Goal: Transaction & Acquisition: Purchase product/service

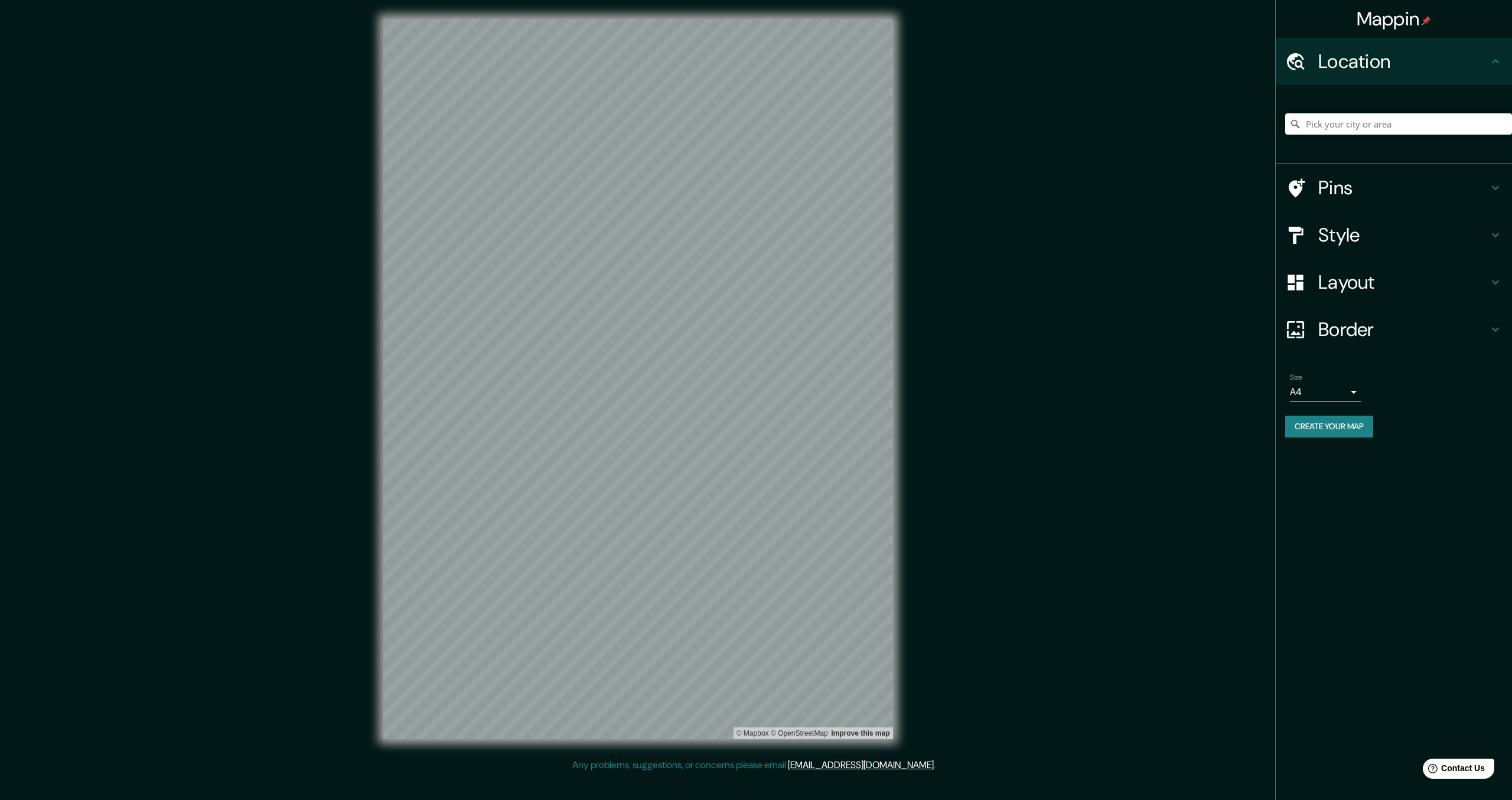
click at [909, 336] on div "© Mapbox © OpenStreetMap Improve this map" at bounding box center [638, 379] width 548 height 758
click at [1376, 120] on input "Pick your city or area" at bounding box center [1398, 124] width 227 height 21
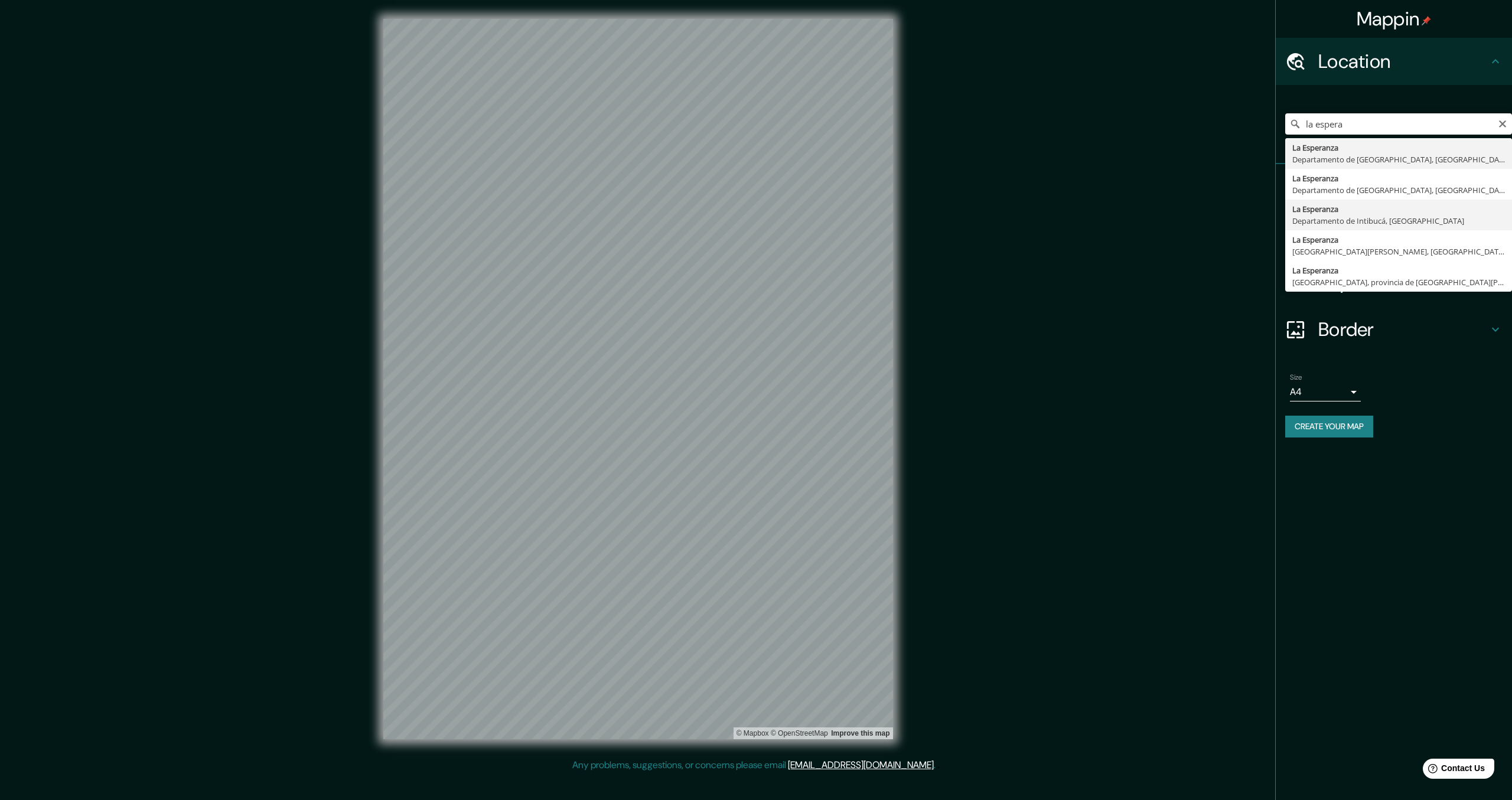
type input "La Esperanza, Departamento de Intibucá, Honduras"
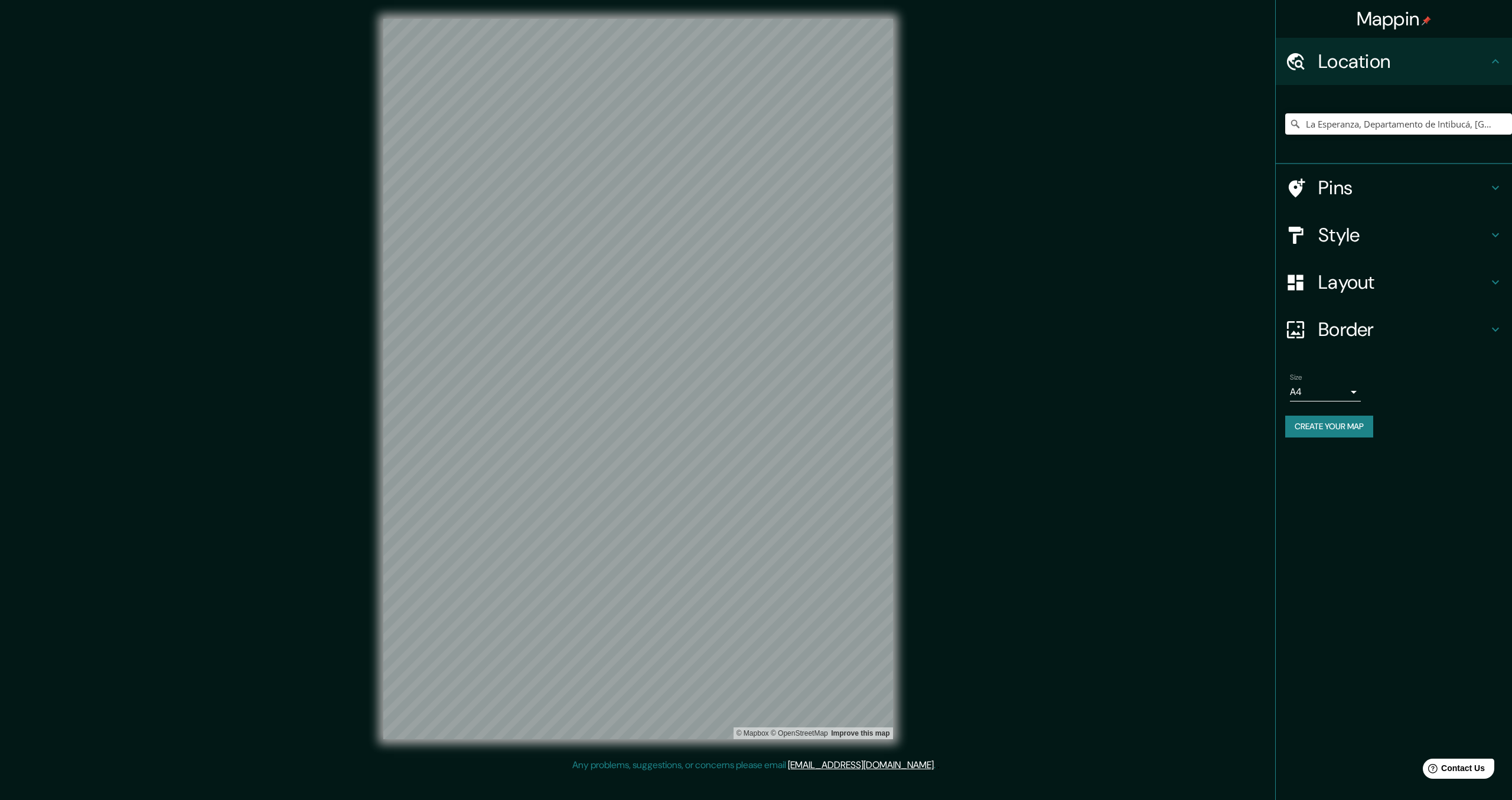
click at [1357, 241] on h4 "Style" at bounding box center [1403, 234] width 170 height 24
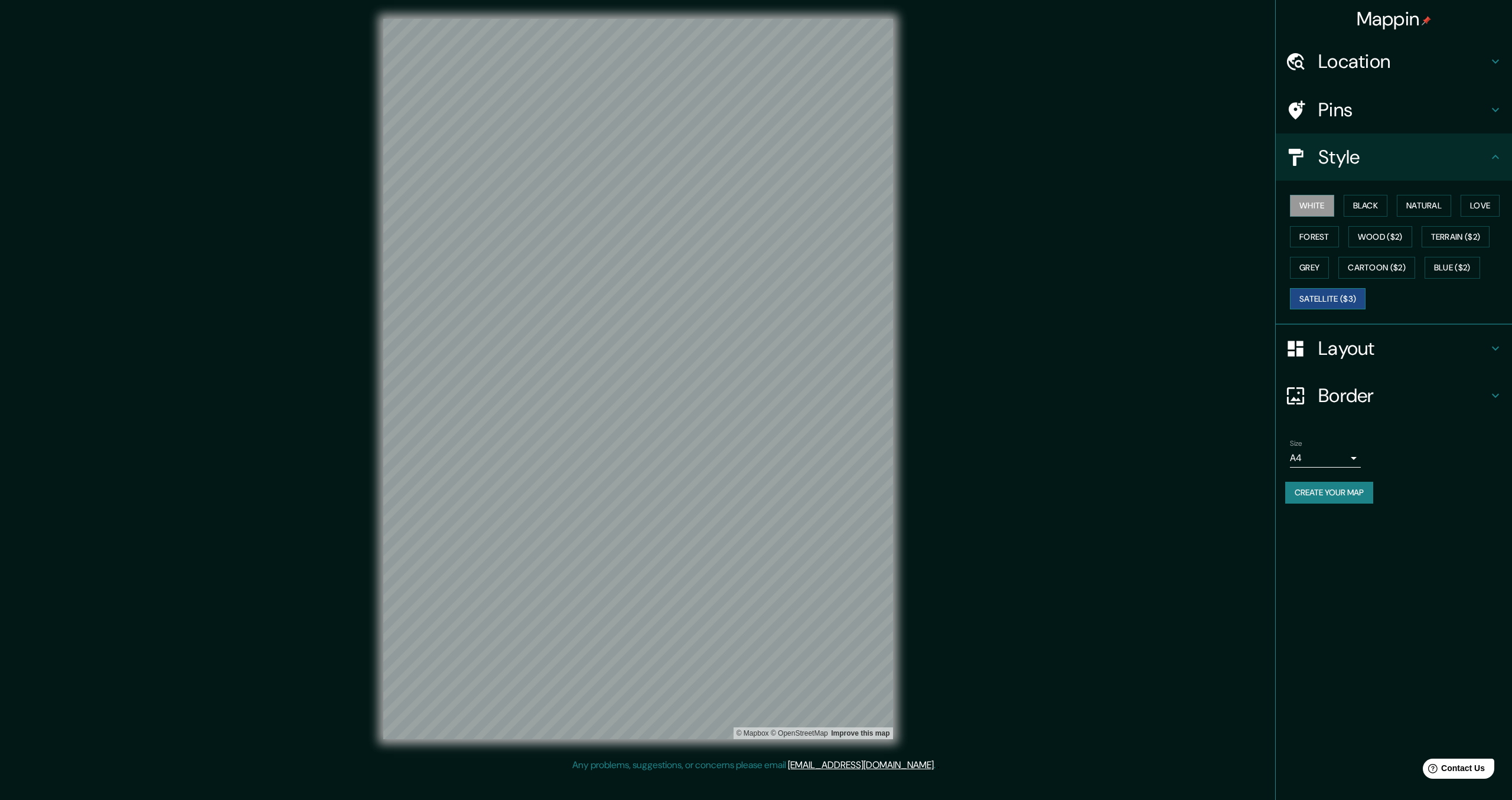
click at [1335, 293] on button "Satellite ($3)" at bounding box center [1327, 299] width 76 height 22
click at [1375, 66] on h4 "Location" at bounding box center [1403, 61] width 170 height 24
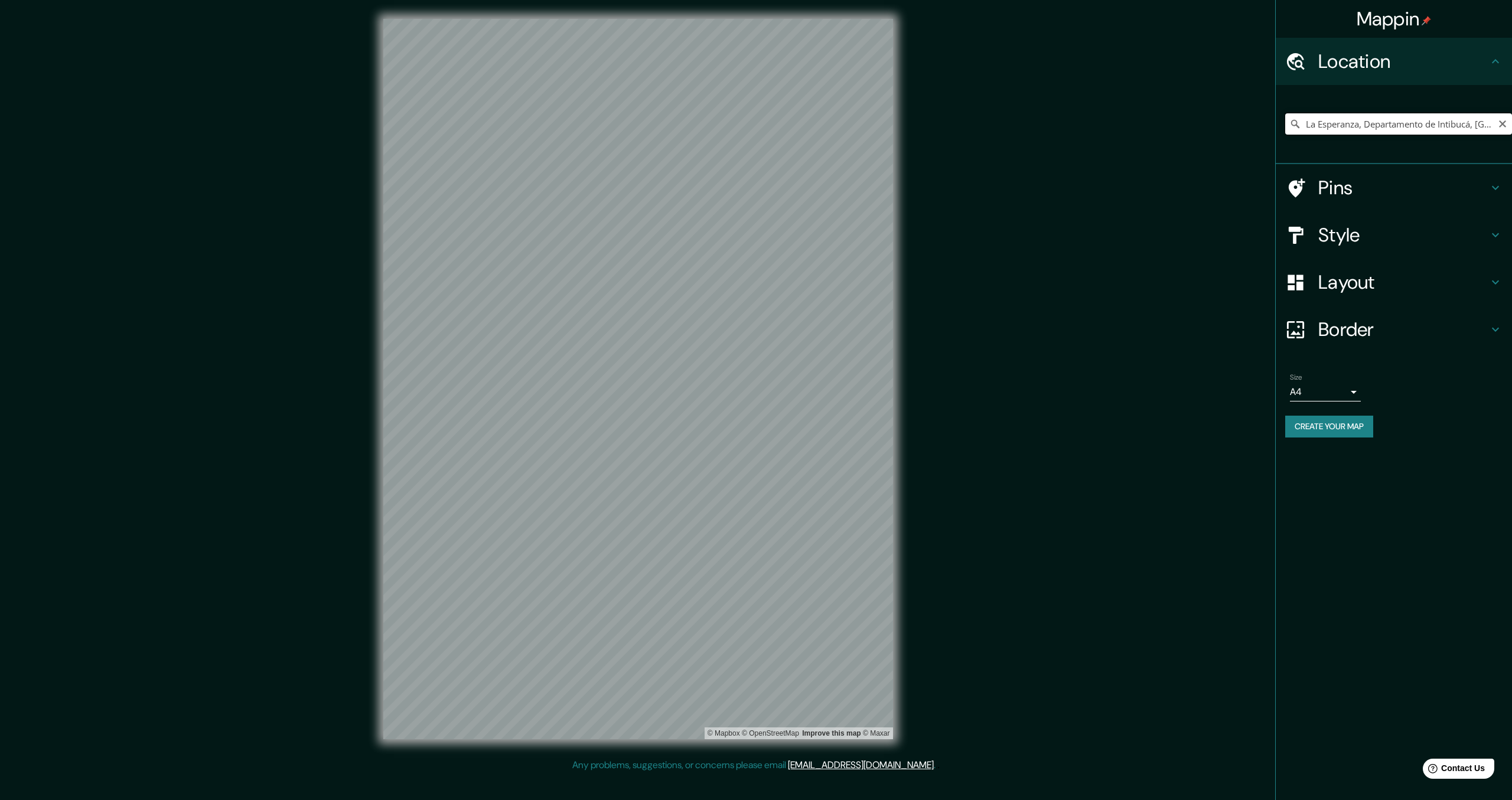
click at [1504, 129] on input "La Esperanza, Departamento de Intibucá, Honduras" at bounding box center [1398, 124] width 227 height 21
click at [1502, 123] on icon "Clear" at bounding box center [1502, 124] width 7 height 7
click at [946, 285] on div "Mappin Location Comayagua, Departamento de Comayagua, Honduras Pins Style Layou…" at bounding box center [756, 389] width 1512 height 777
click at [1491, 129] on input "Comayagua, Departamento de Comayagua, Honduras" at bounding box center [1398, 124] width 227 height 21
click at [1313, 125] on input "Comayagua, Departamento de Comayagua, Honduras" at bounding box center [1398, 124] width 227 height 21
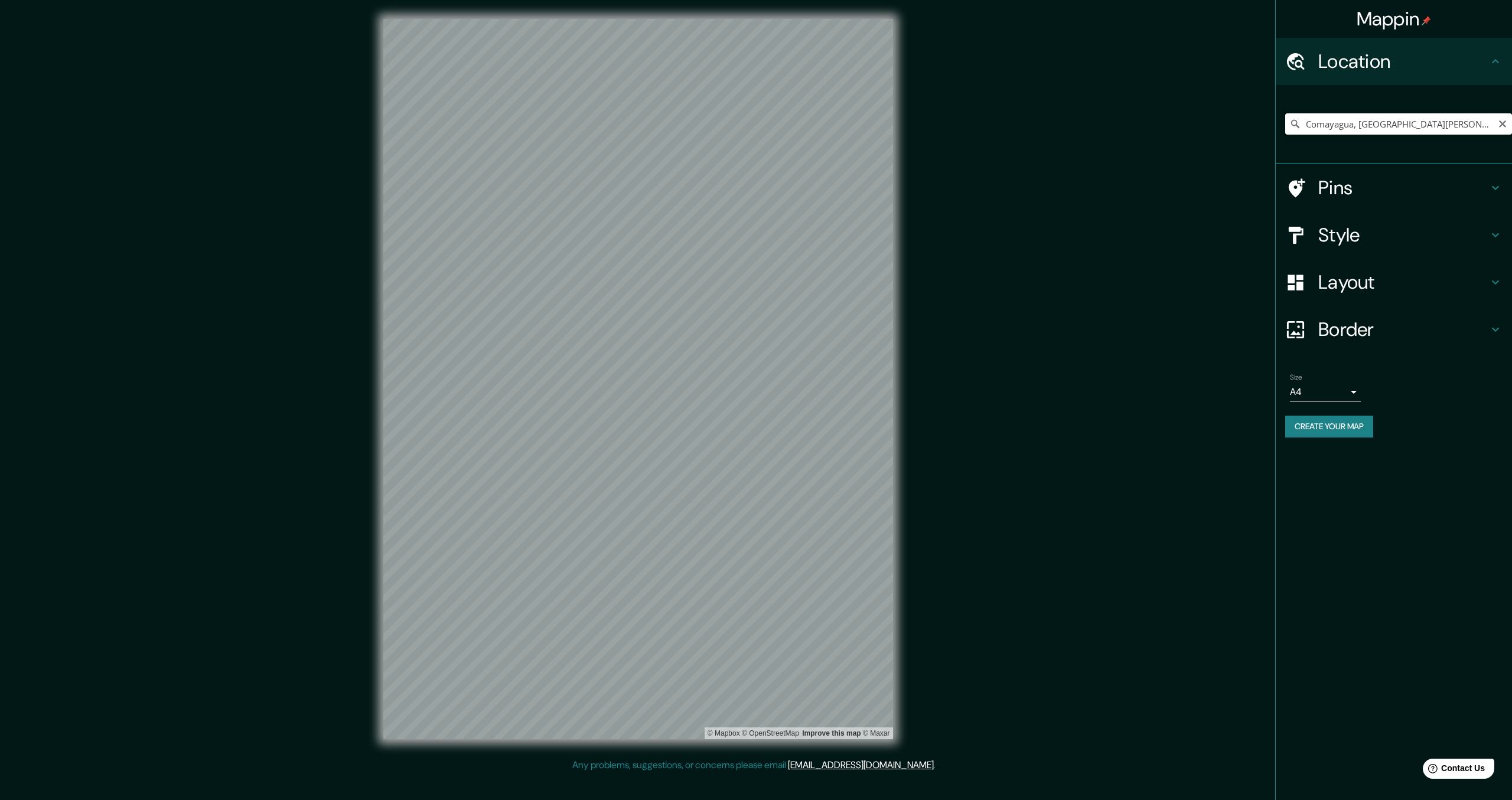
click at [1310, 126] on input "Comayagua, Departamento de Comayagua, Honduras" at bounding box center [1398, 124] width 227 height 21
click at [1454, 112] on div "Comayagua, Departamento de Comayagua, Honduras" at bounding box center [1398, 124] width 227 height 59
click at [1409, 127] on input "Comayagua, Departamento de Comayagua, Honduras" at bounding box center [1398, 124] width 227 height 21
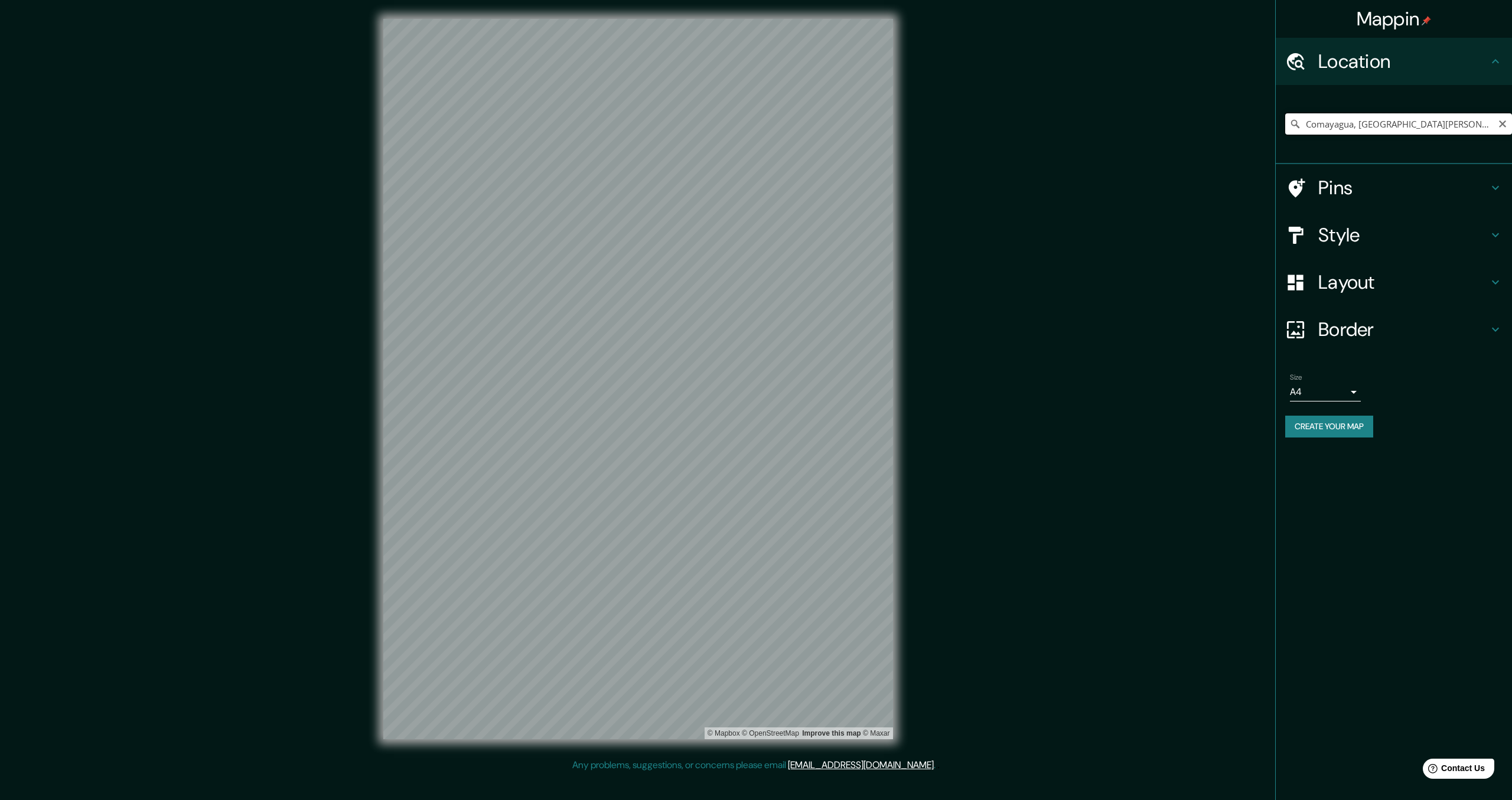
click at [1354, 127] on input "Comayagua, Departamento de Comayagua, Honduras" at bounding box center [1398, 124] width 227 height 21
click at [1418, 123] on input "Comayagua, Departamento de Comayagua, Honduras" at bounding box center [1398, 124] width 227 height 21
click at [1439, 122] on input "Comayagua, Departamento de Comayagua, Honduras" at bounding box center [1398, 124] width 227 height 21
click at [1475, 124] on input "Comayagua, Departamento de Comayagua, Honduras" at bounding box center [1398, 124] width 227 height 21
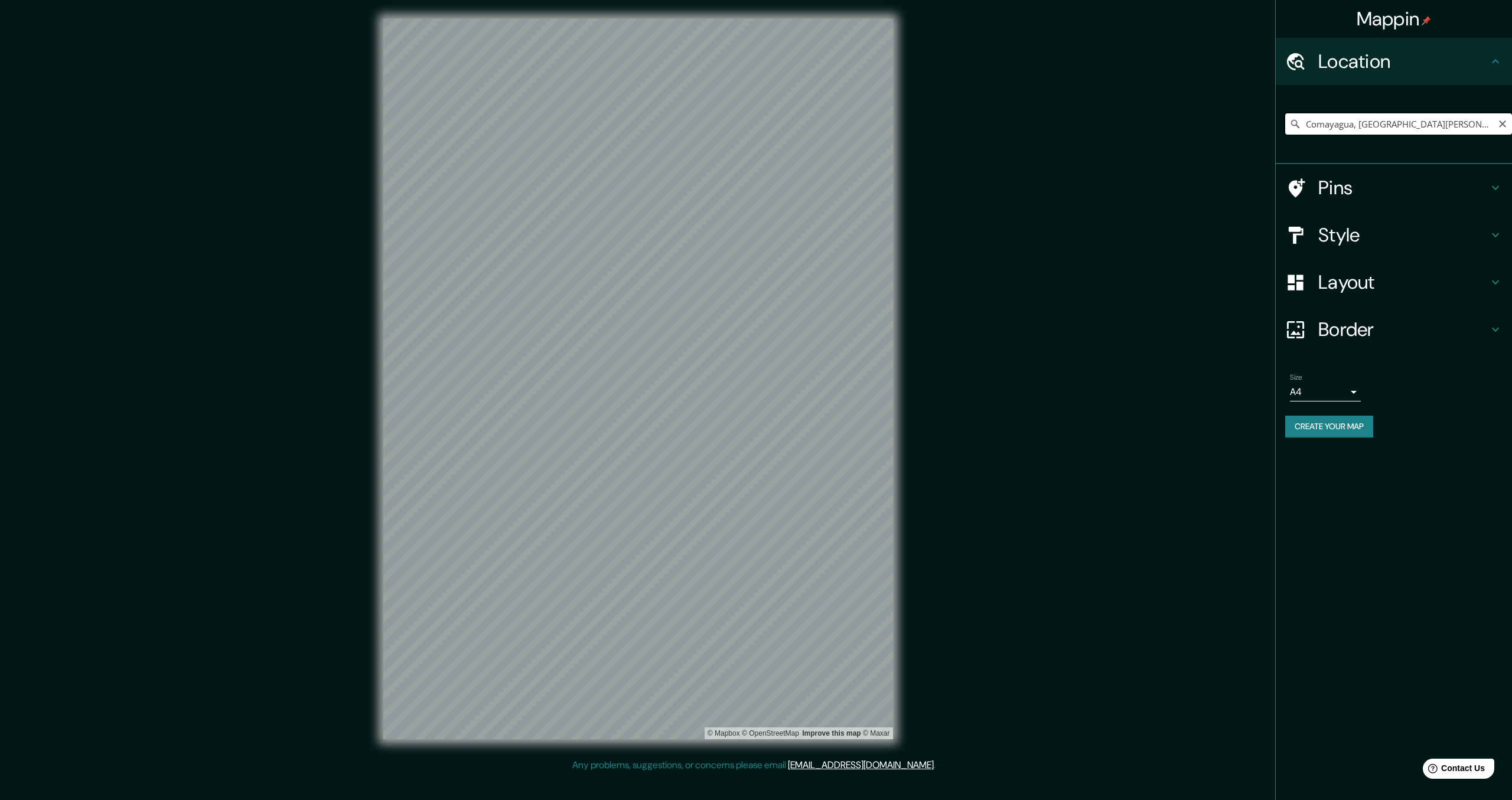
click at [1482, 126] on input "Comayagua, Departamento de Comayagua, Honduras" at bounding box center [1398, 124] width 227 height 21
click at [1354, 126] on input "Comayagua, Departamento de Comayagua, Honduras" at bounding box center [1398, 124] width 227 height 21
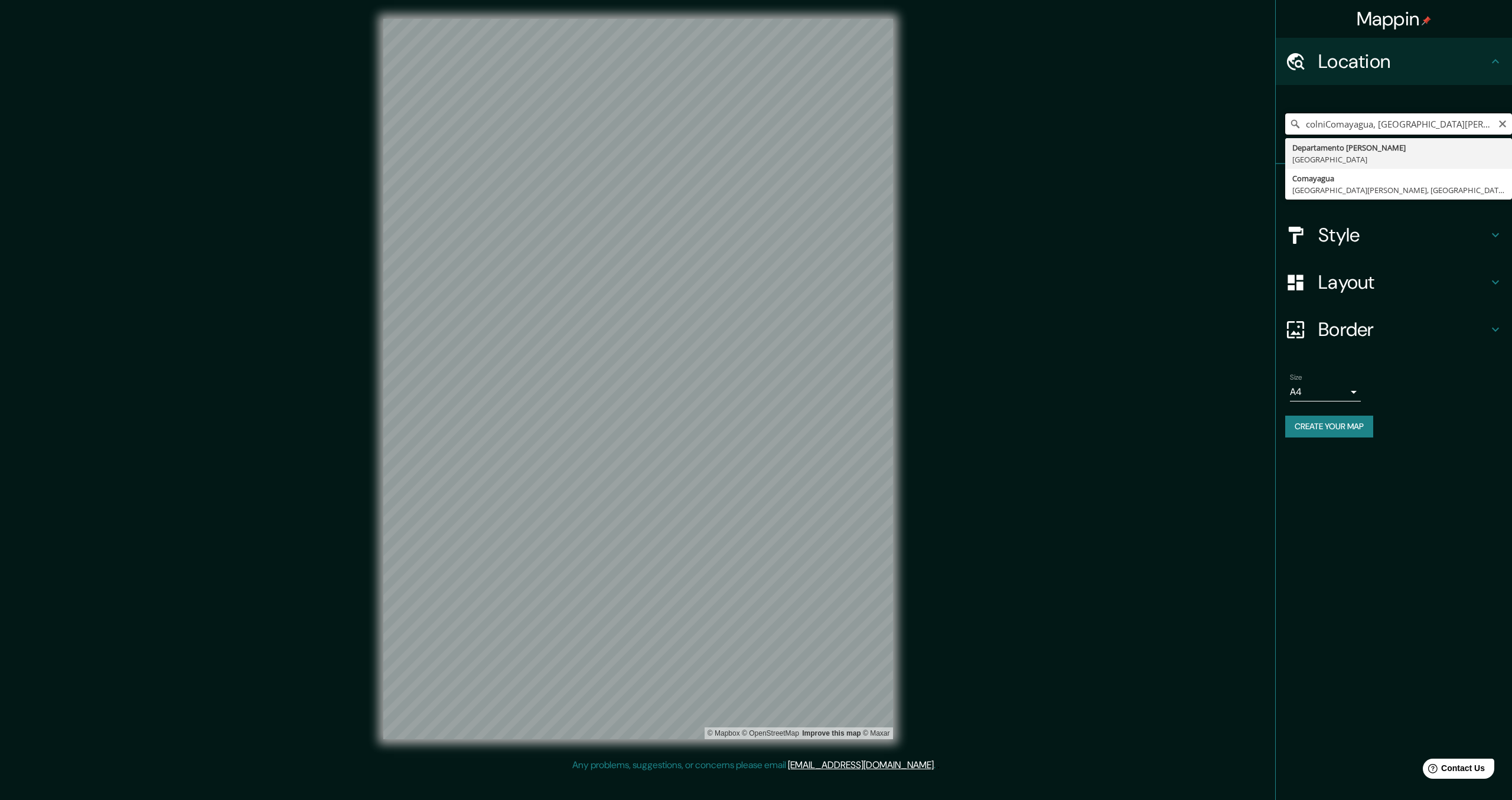
click at [1375, 125] on input "colniComayagua, Departamento de Comayagua, Honduras" at bounding box center [1398, 124] width 227 height 21
click at [1374, 126] on input "colniComayagua, Departamento de Comayagua, Honduras" at bounding box center [1398, 124] width 227 height 21
drag, startPoint x: 1375, startPoint y: 126, endPoint x: 1301, endPoint y: 124, distance: 74.0
click at [1301, 124] on input "colniComayagua, Departamento de Comayagua, Honduras" at bounding box center [1398, 124] width 227 height 21
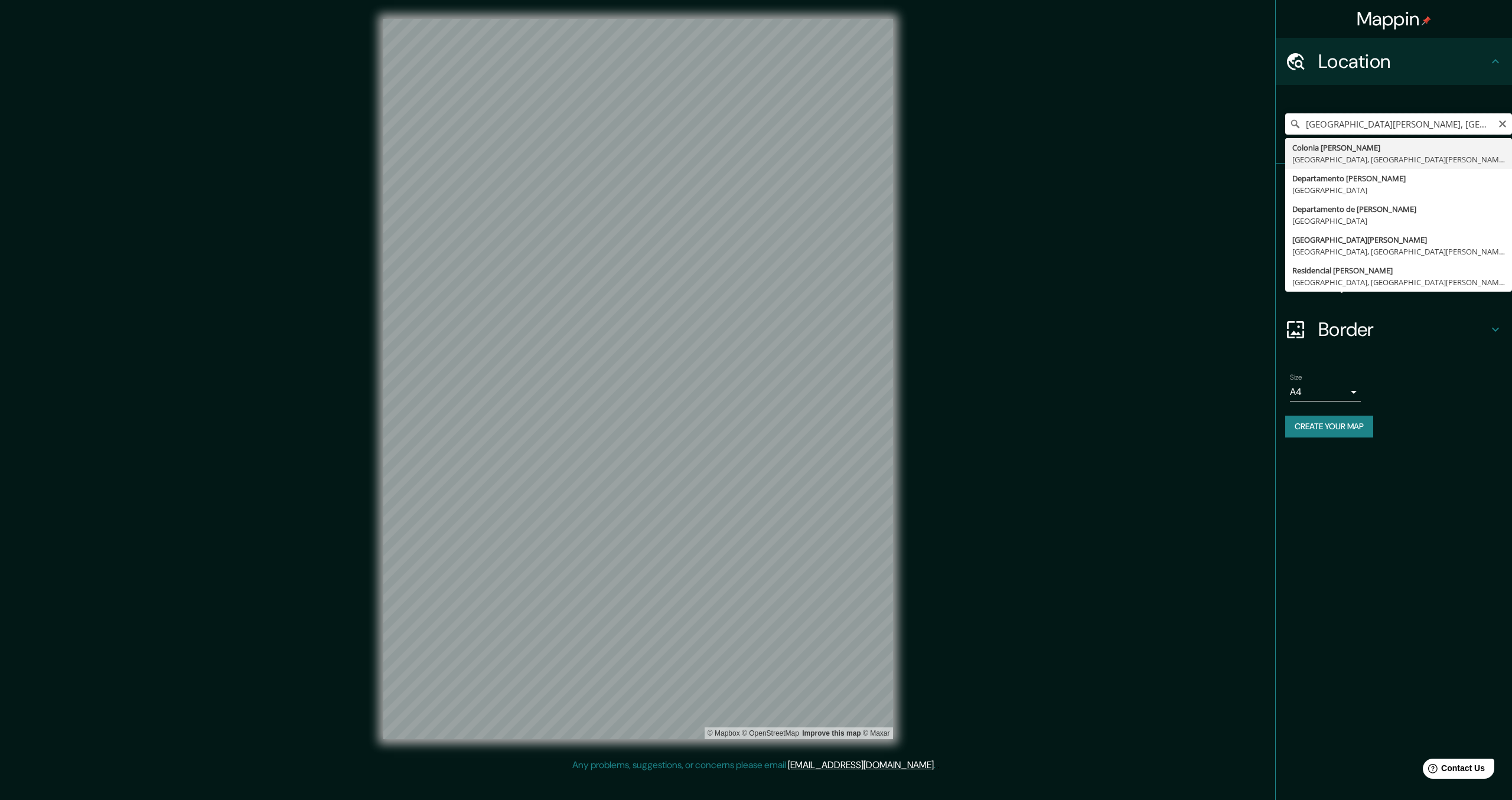
drag, startPoint x: 1417, startPoint y: 125, endPoint x: 1303, endPoint y: 129, distance: 114.1
click at [1303, 129] on input "Colonia Francisco Morazan, Tegucigalpa, Departamento de Francisco Morazán, Hond…" at bounding box center [1398, 124] width 227 height 21
type input "[GEOGRAPHIC_DATA][PERSON_NAME], [GEOGRAPHIC_DATA]"
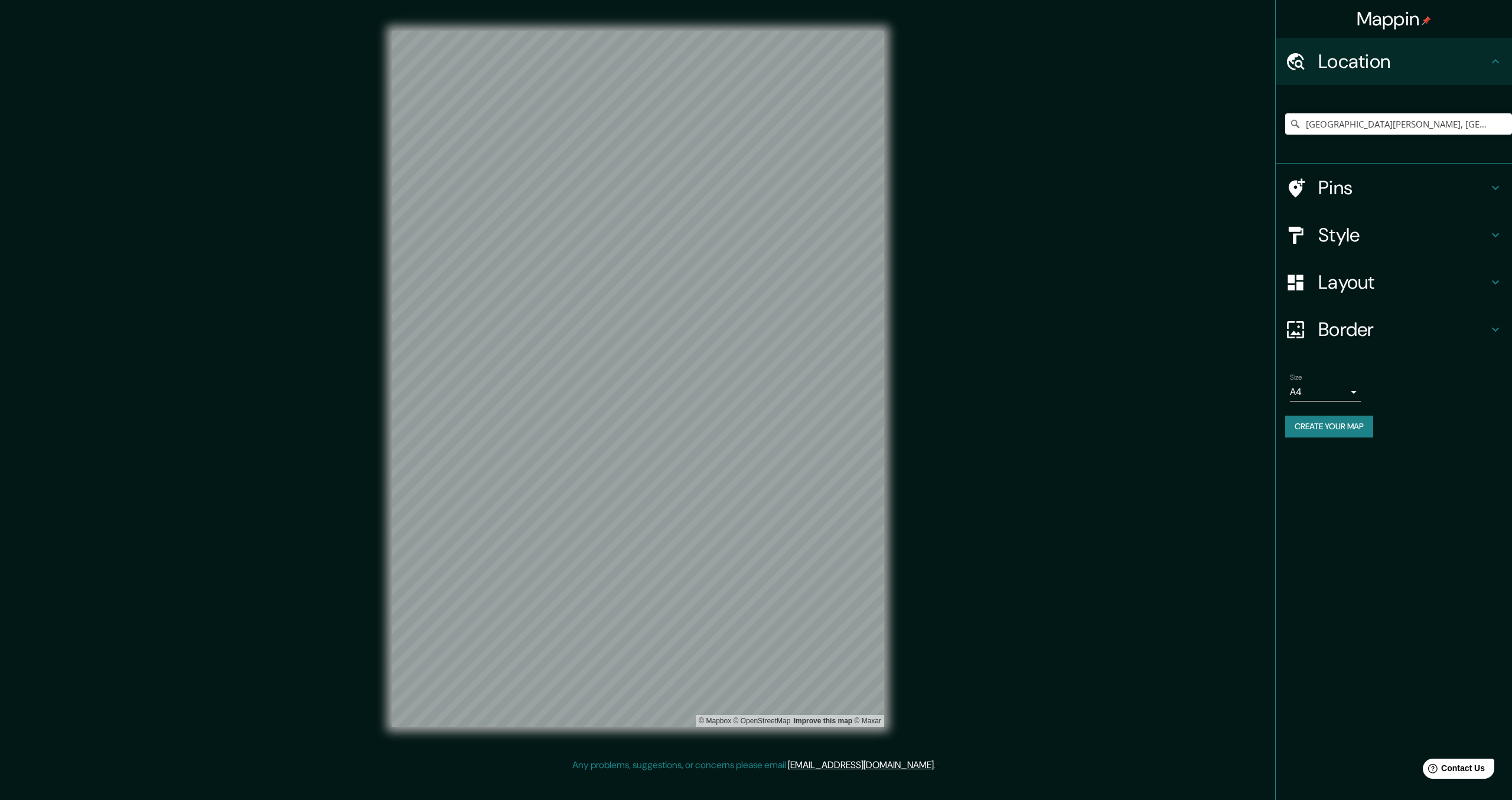
click at [1354, 242] on h4 "Style" at bounding box center [1403, 234] width 170 height 24
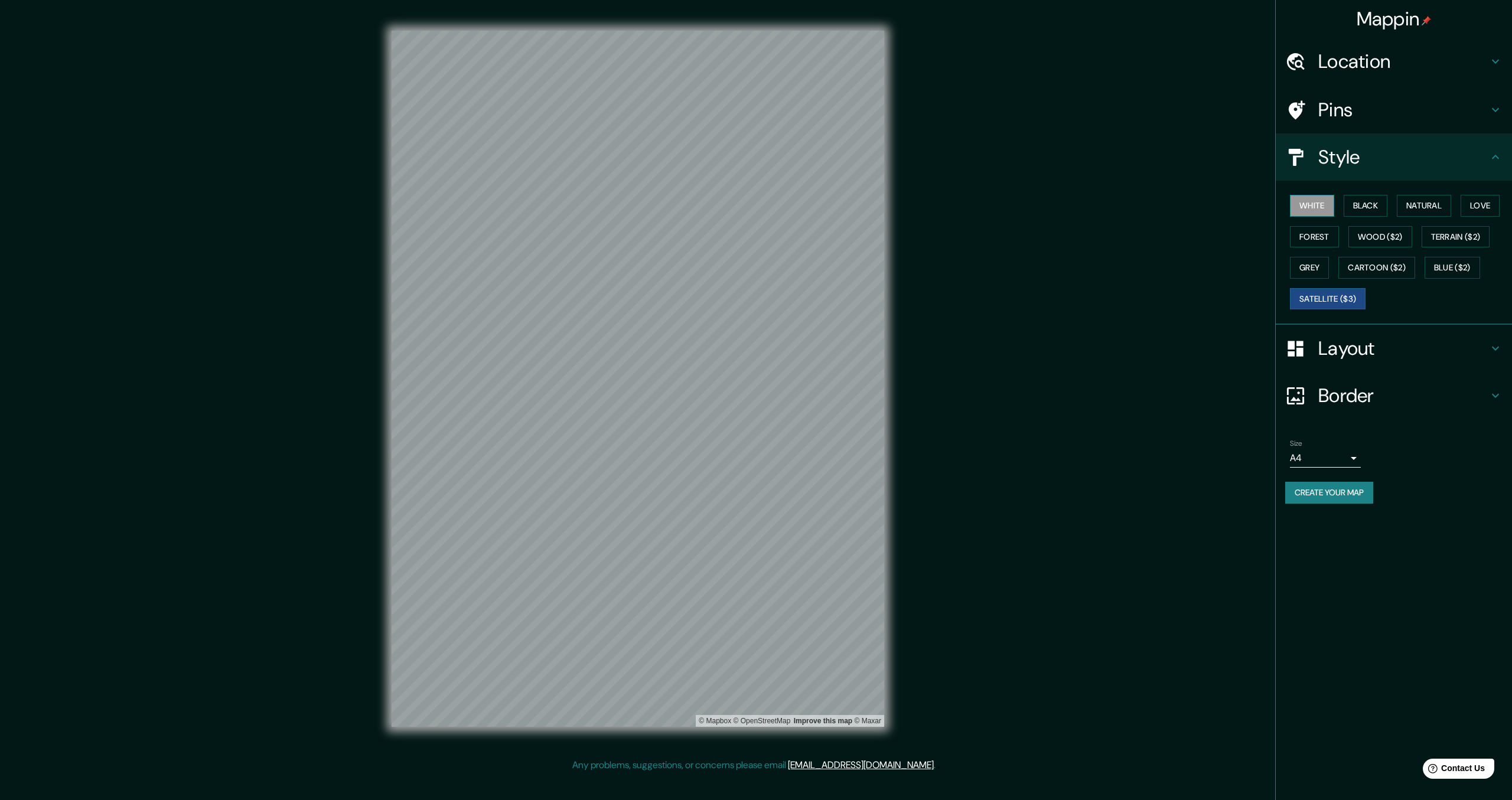
click at [1323, 213] on button "White" at bounding box center [1311, 205] width 44 height 22
click at [1425, 208] on button "Natural" at bounding box center [1424, 205] width 54 height 22
click at [1374, 204] on button "Black" at bounding box center [1365, 205] width 44 height 22
click at [1470, 207] on button "Love" at bounding box center [1480, 205] width 39 height 22
click at [1458, 263] on button "Blue ($2)" at bounding box center [1452, 268] width 56 height 22
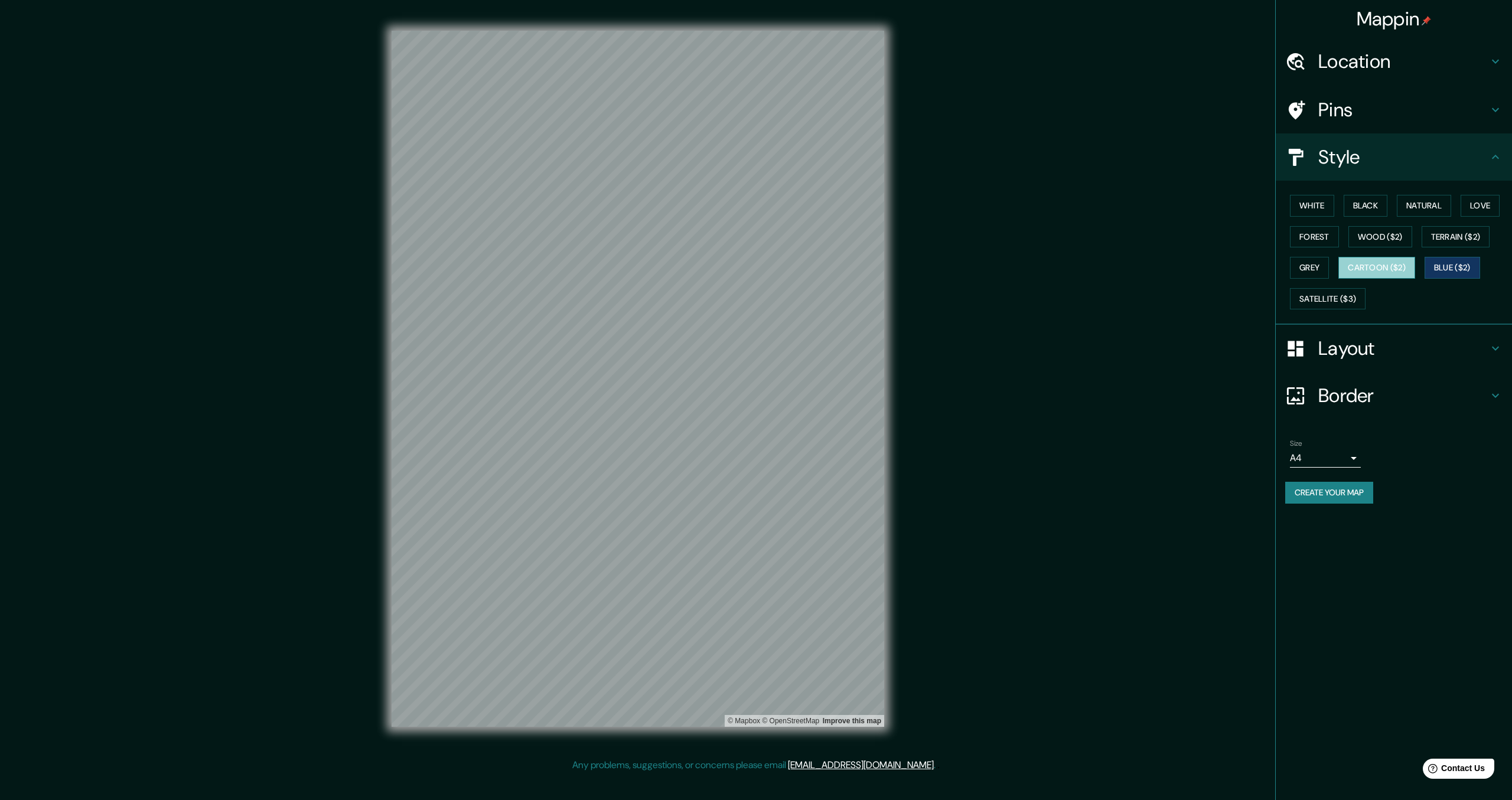
click at [1377, 262] on button "Cartoon ($2)" at bounding box center [1376, 268] width 77 height 22
click at [1332, 295] on button "Satellite ($3)" at bounding box center [1327, 299] width 76 height 22
click at [1374, 211] on button "Black" at bounding box center [1365, 205] width 44 height 22
click at [1327, 497] on button "Create your map" at bounding box center [1329, 492] width 88 height 22
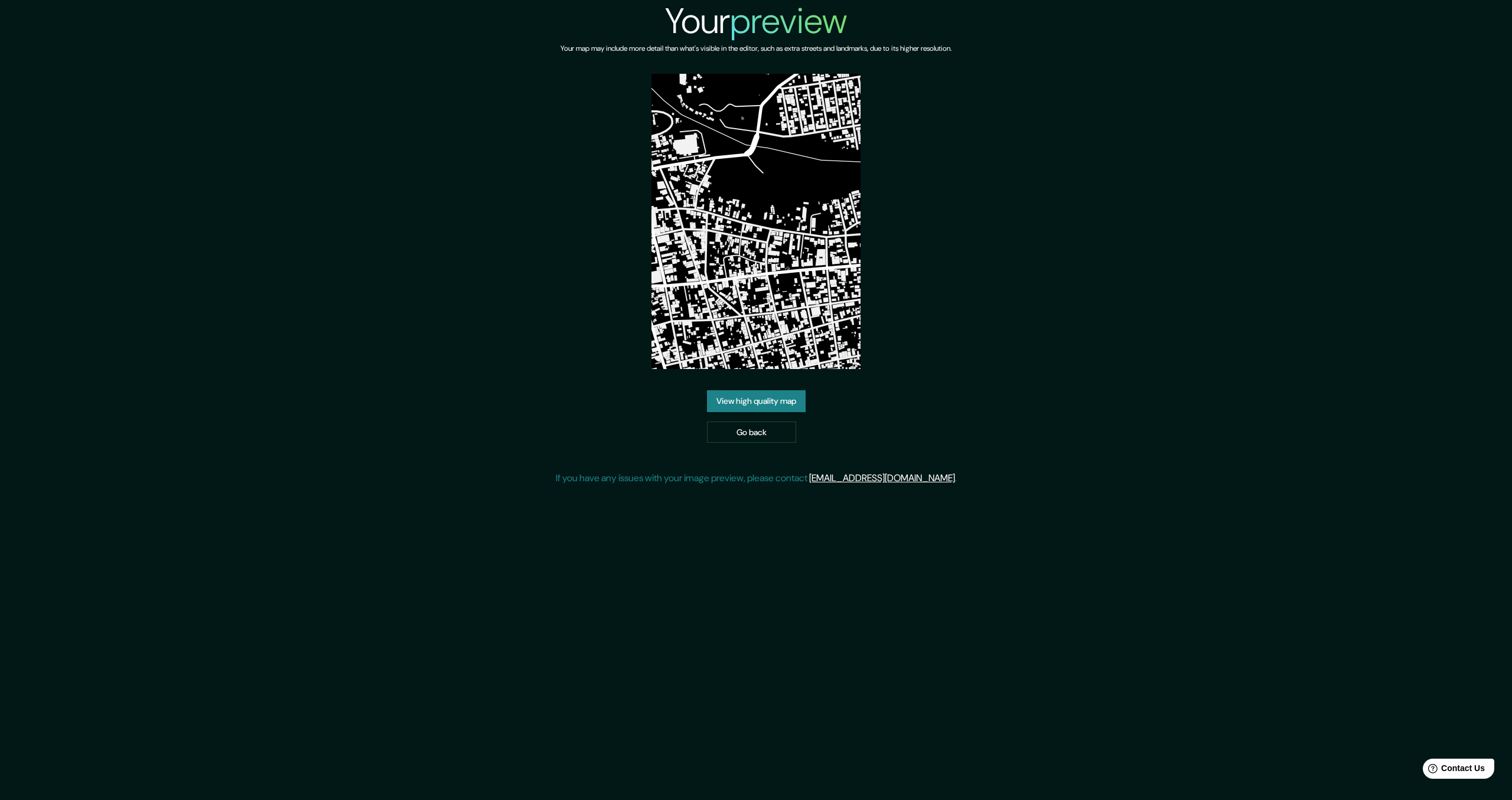
click at [755, 399] on link "View high quality map" at bounding box center [756, 401] width 99 height 22
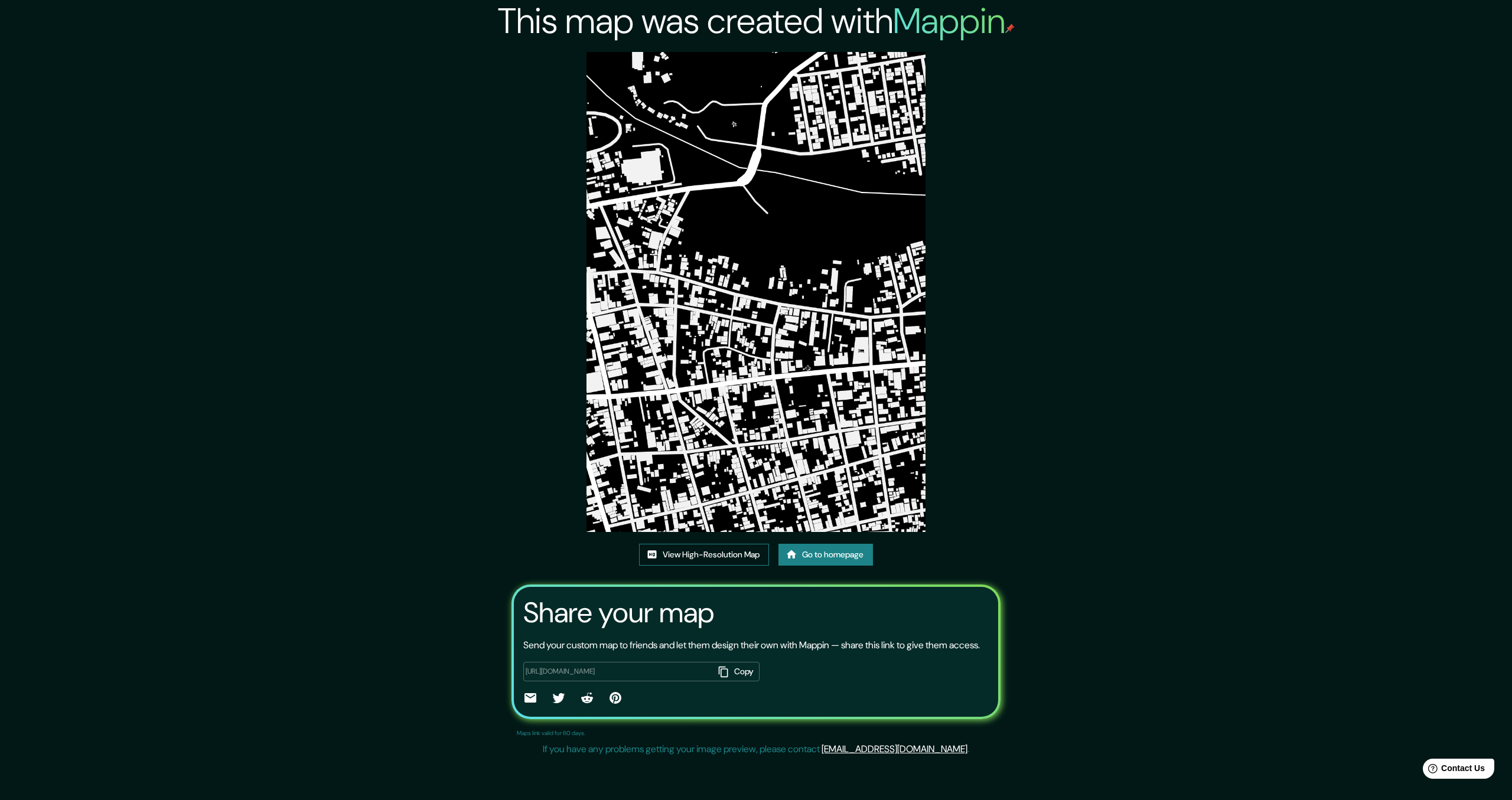
click at [702, 556] on link "View High-Resolution Map" at bounding box center [703, 555] width 130 height 22
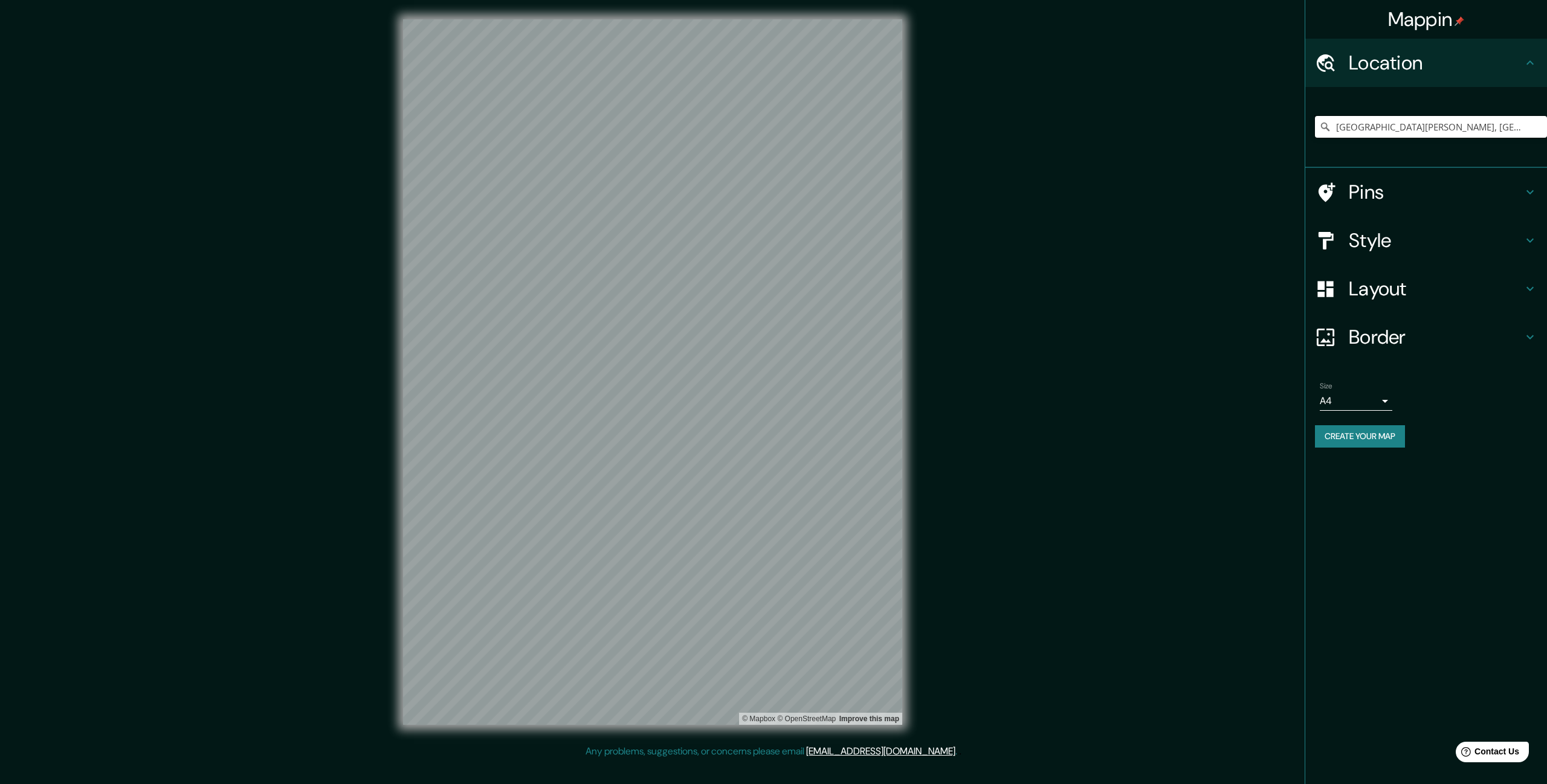
click at [1504, 127] on input "[GEOGRAPHIC_DATA][PERSON_NAME], [GEOGRAPHIC_DATA]" at bounding box center [1430, 127] width 232 height 22
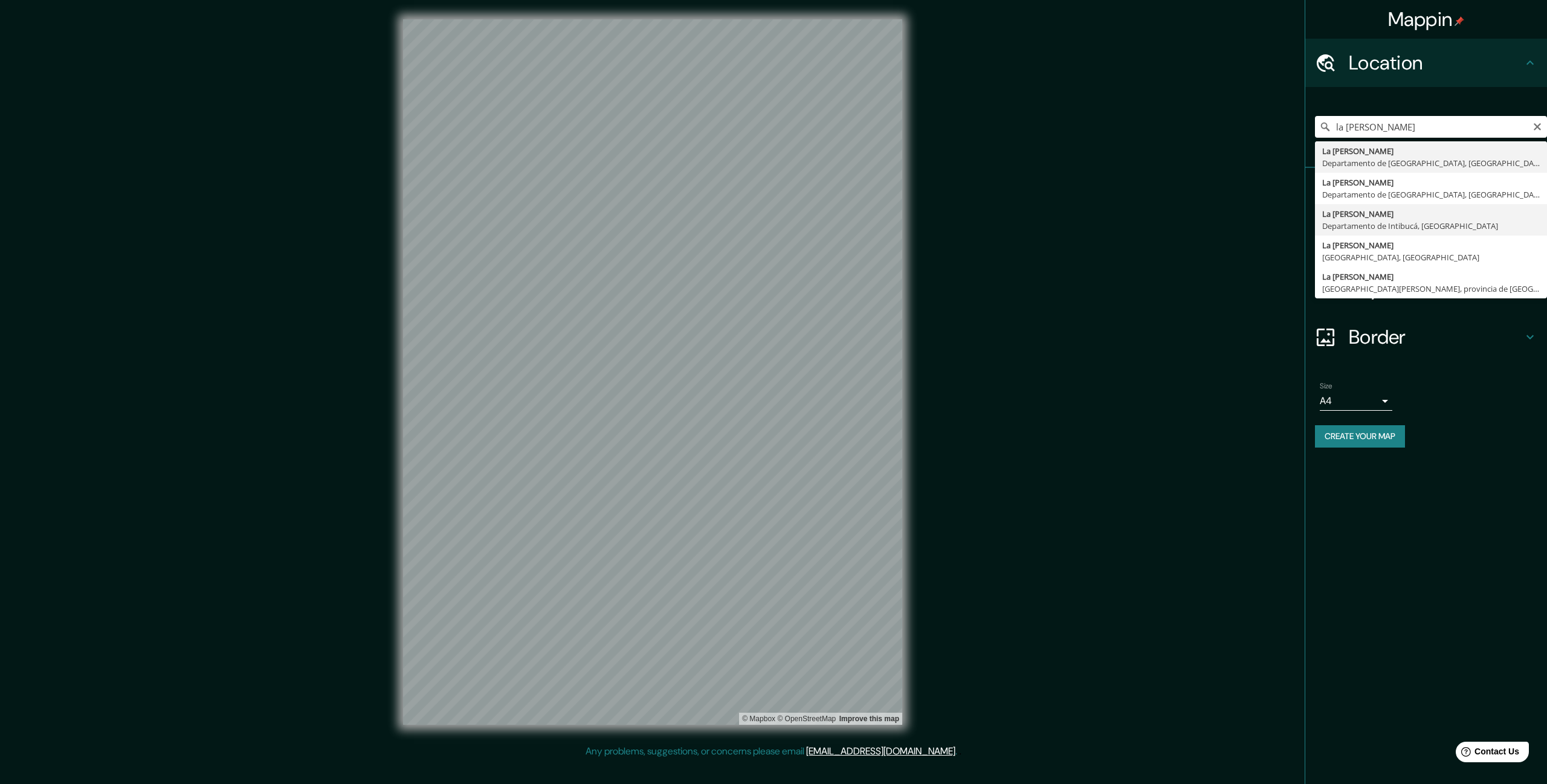
type input "La [PERSON_NAME], Departamento de Intibucá, [GEOGRAPHIC_DATA]"
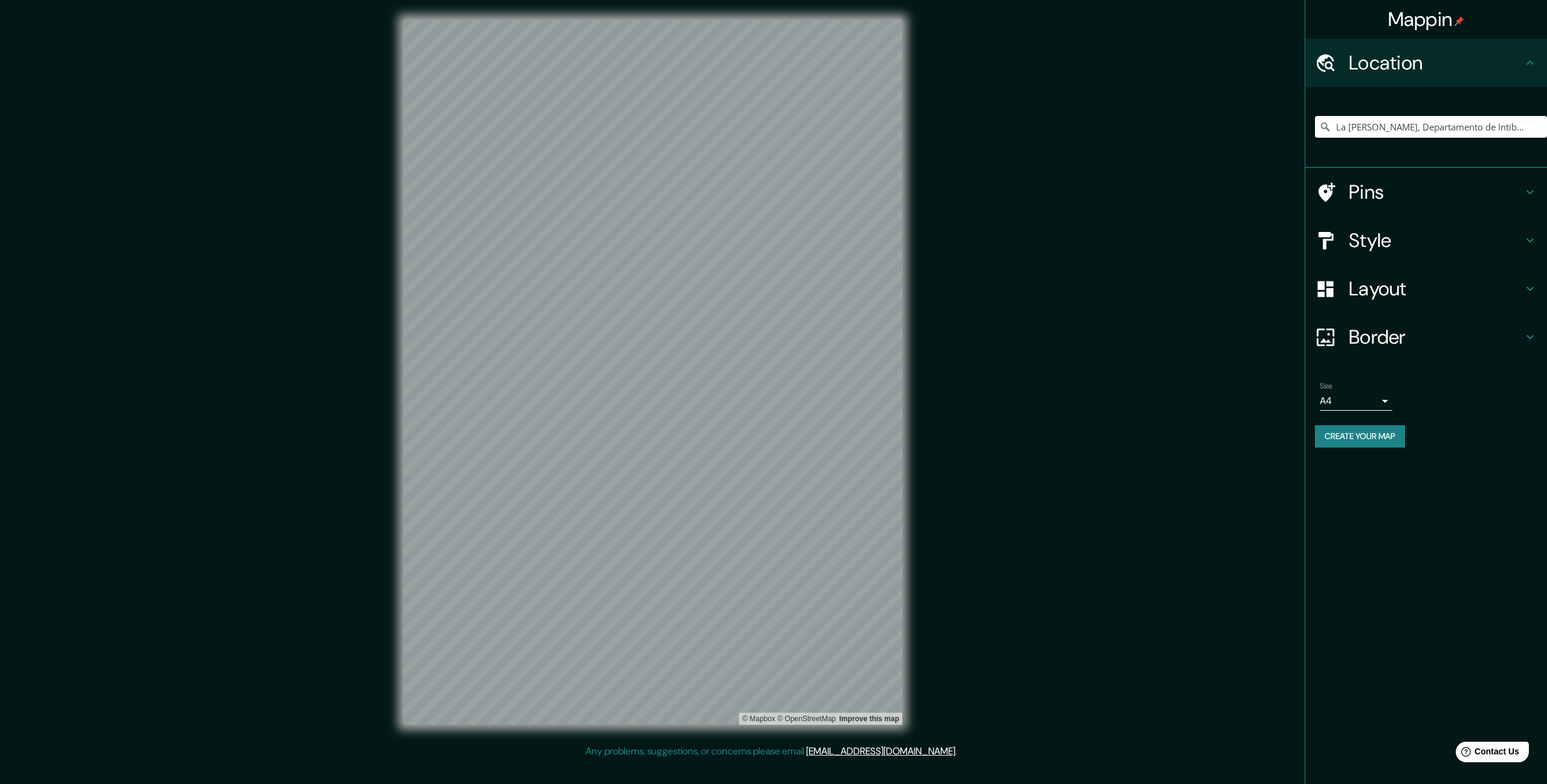
click at [1404, 250] on h4 "Style" at bounding box center [1435, 240] width 174 height 24
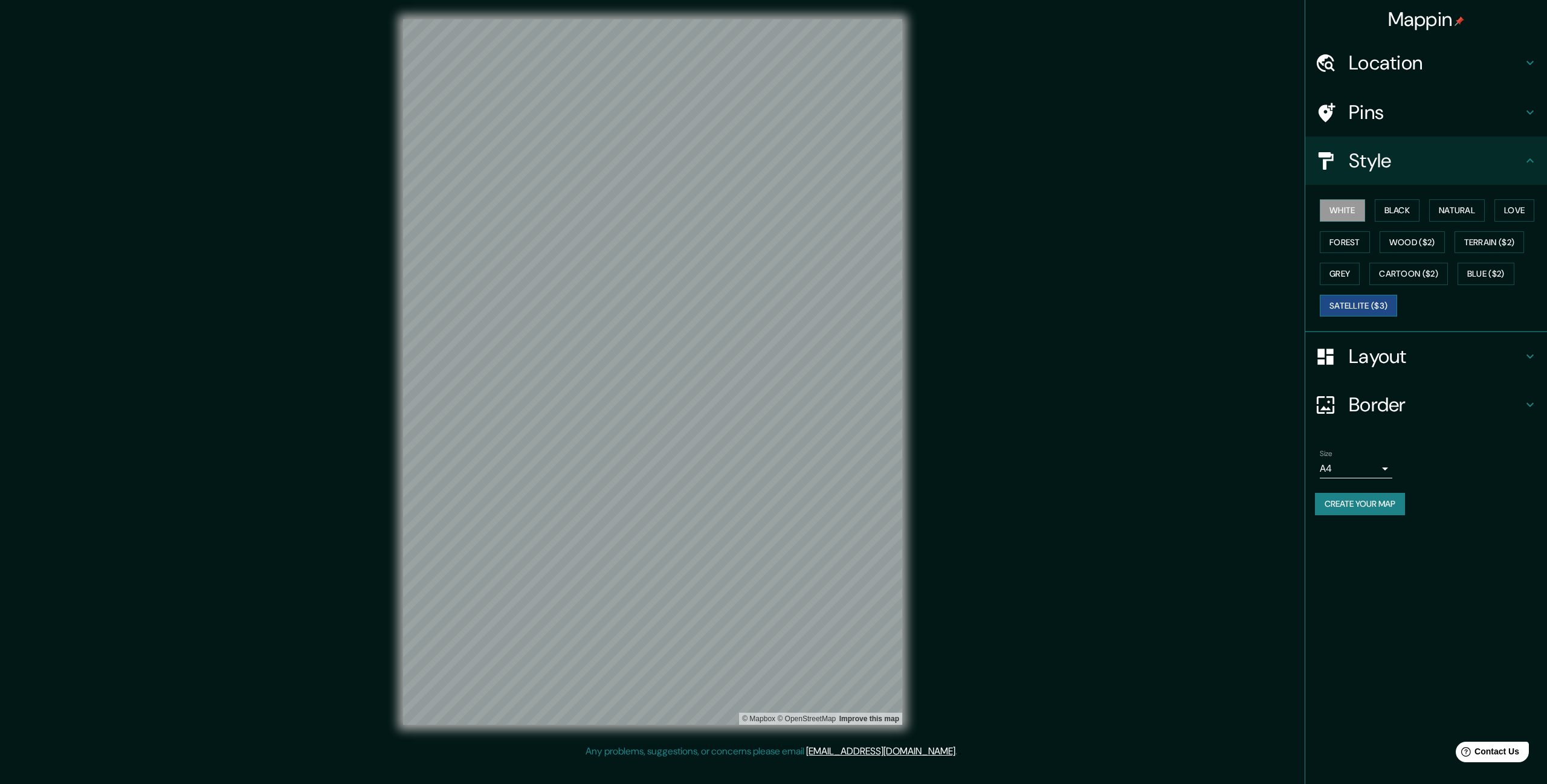
click at [1377, 302] on button "Satellite ($3)" at bounding box center [1358, 306] width 77 height 22
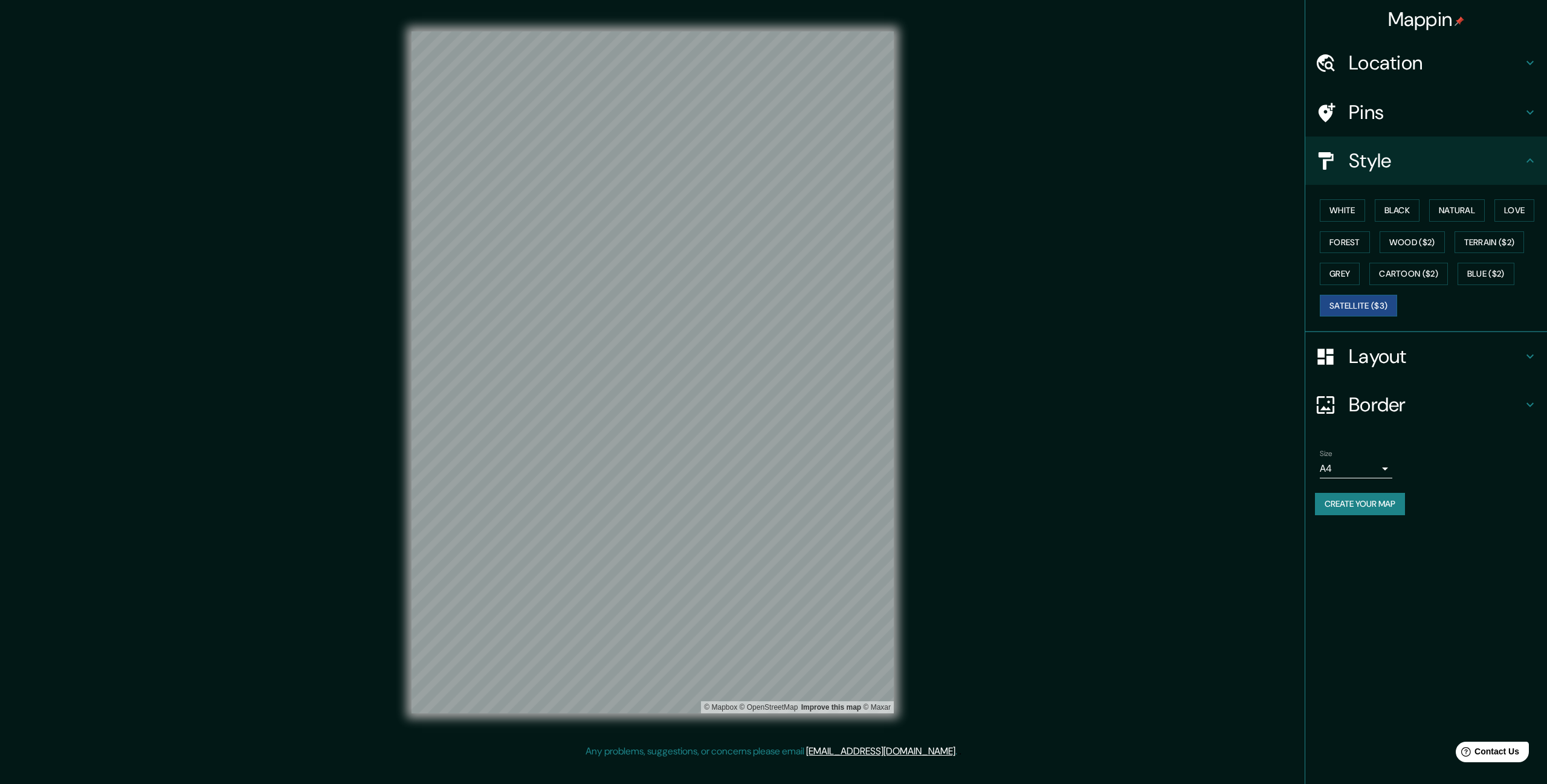
click at [913, 336] on div "Mappin Location [GEOGRAPHIC_DATA][PERSON_NAME], [GEOGRAPHIC_DATA], [GEOGRAPHIC_…" at bounding box center [774, 381] width 1547 height 764
click at [1399, 213] on button "Black" at bounding box center [1397, 210] width 45 height 22
click at [1382, 505] on button "Create your map" at bounding box center [1360, 504] width 90 height 22
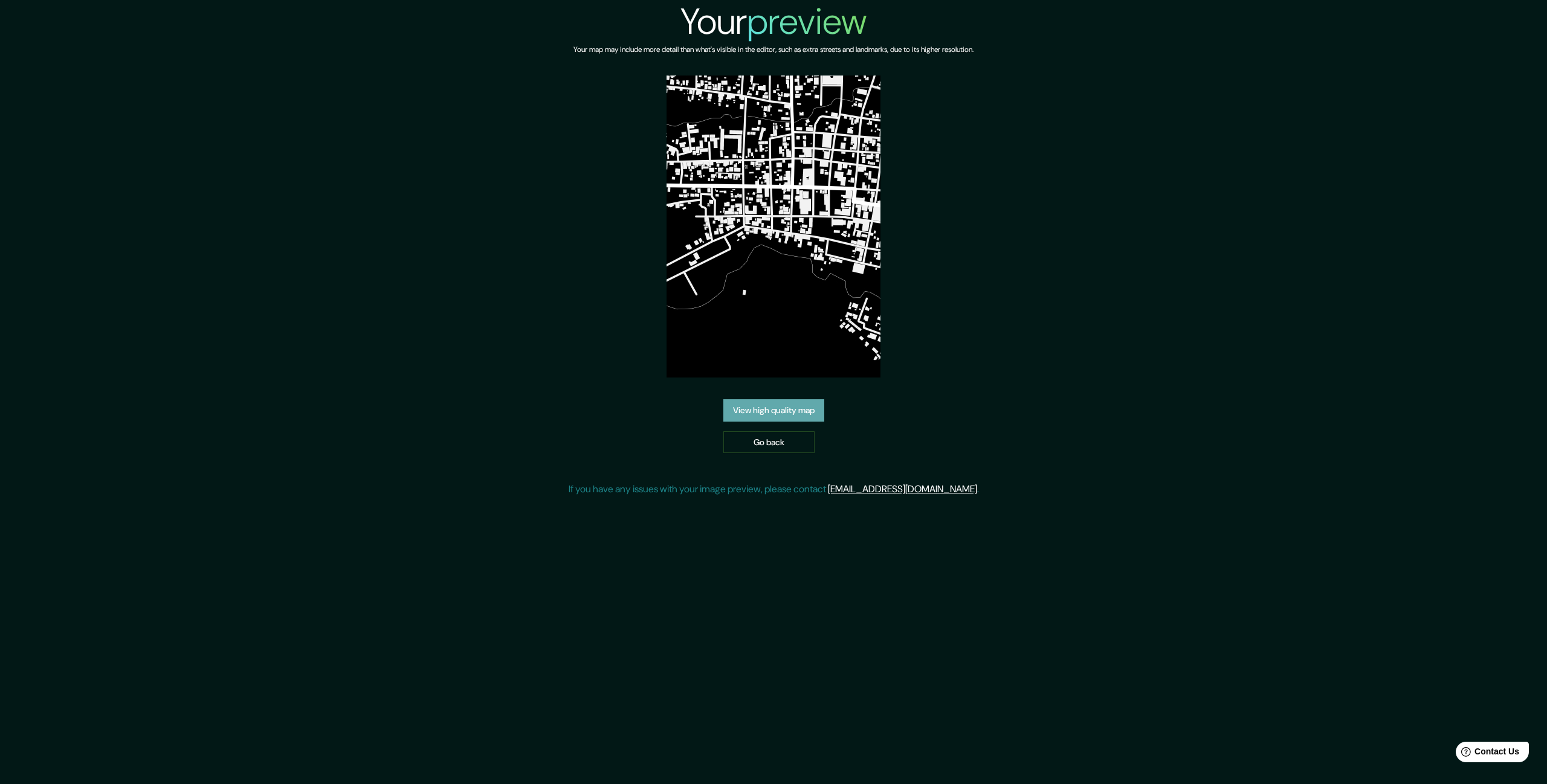
click at [756, 413] on link "View high quality map" at bounding box center [774, 411] width 101 height 22
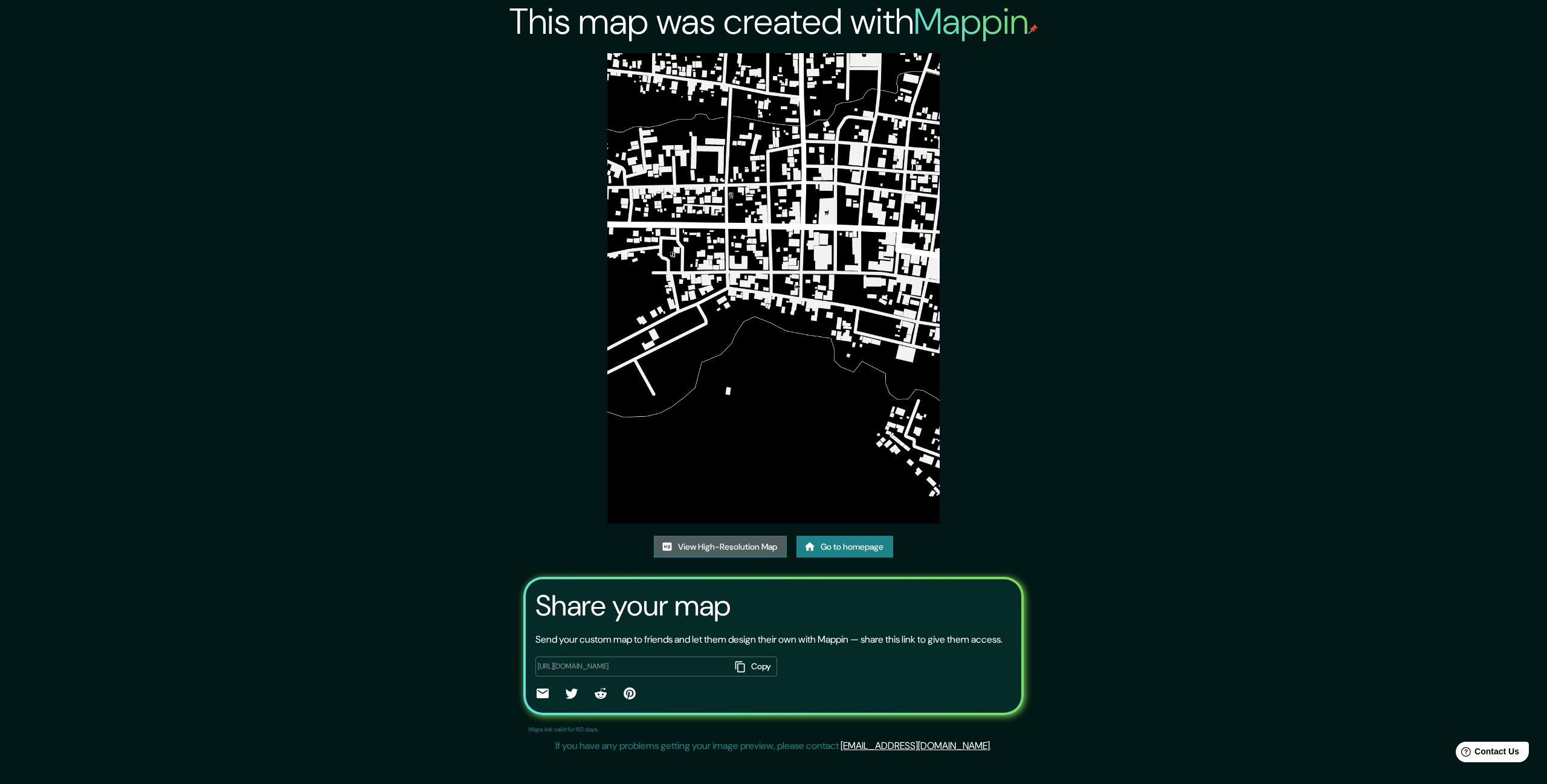
click at [729, 551] on link "View High-Resolution Map" at bounding box center [720, 547] width 133 height 22
